Goal: Task Accomplishment & Management: Complete application form

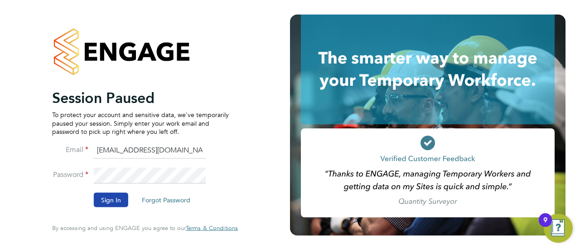
click at [115, 200] on button "Sign In" at bounding box center [111, 199] width 34 height 14
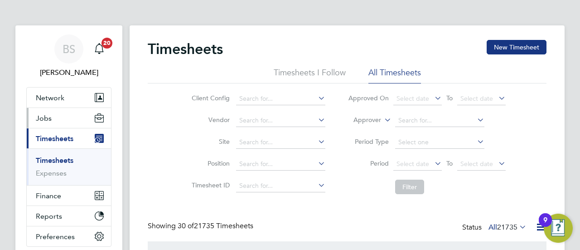
click at [46, 115] on span "Jobs" at bounding box center [44, 118] width 16 height 9
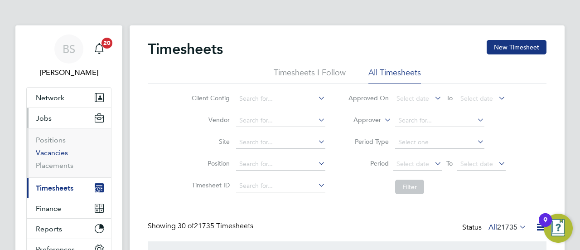
click at [58, 151] on link "Vacancies" at bounding box center [52, 152] width 32 height 9
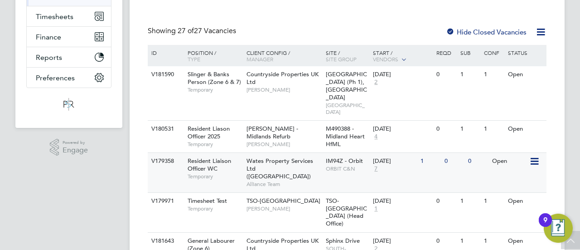
click at [238, 164] on div "Resident Liaison Officer WC Temporary" at bounding box center [212, 168] width 63 height 31
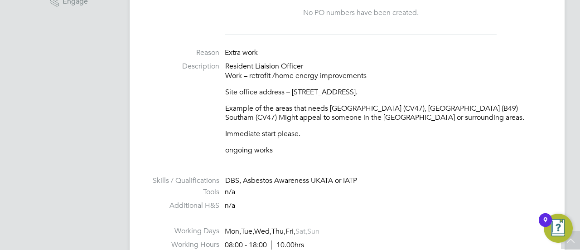
scroll to position [319, 0]
